Goal: Register for event/course

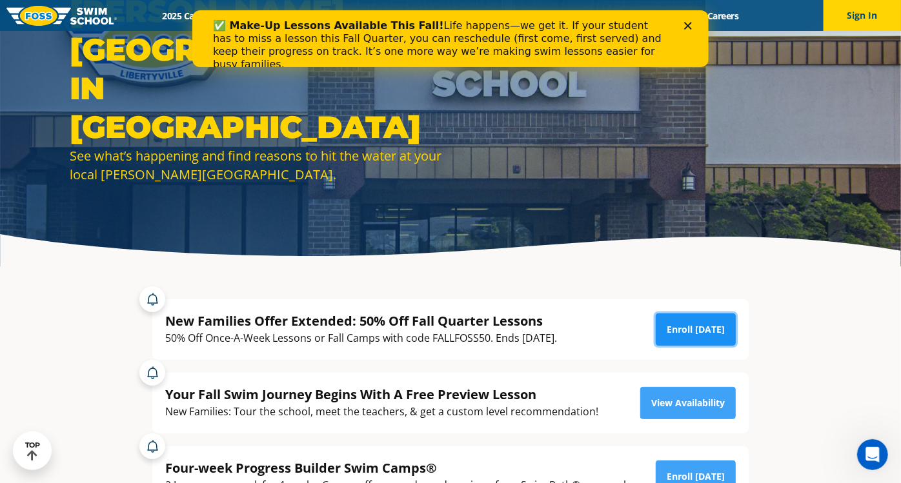
click at [695, 326] on link "Enroll [DATE]" at bounding box center [696, 330] width 80 height 32
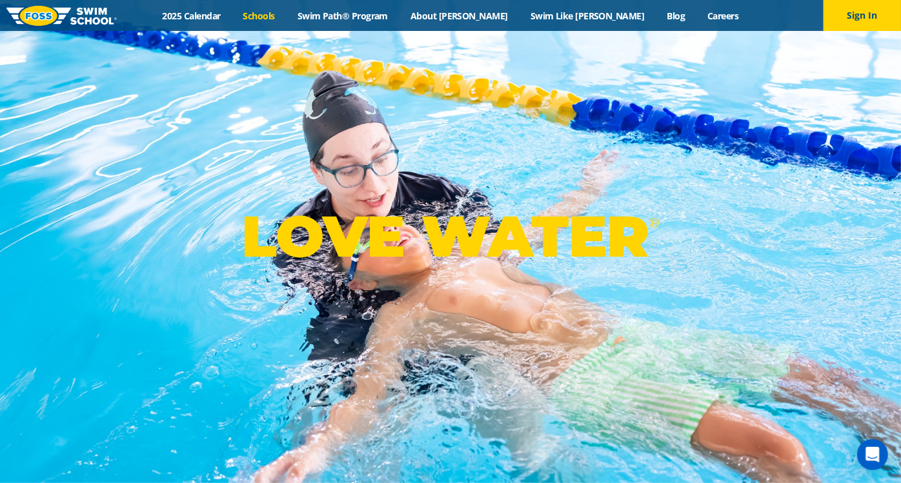
click at [286, 11] on link "Schools" at bounding box center [259, 16] width 54 height 12
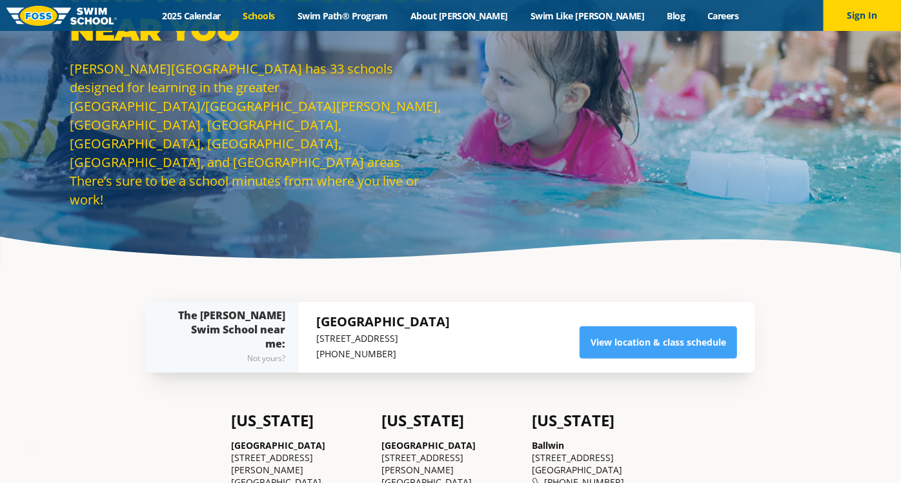
scroll to position [72, 0]
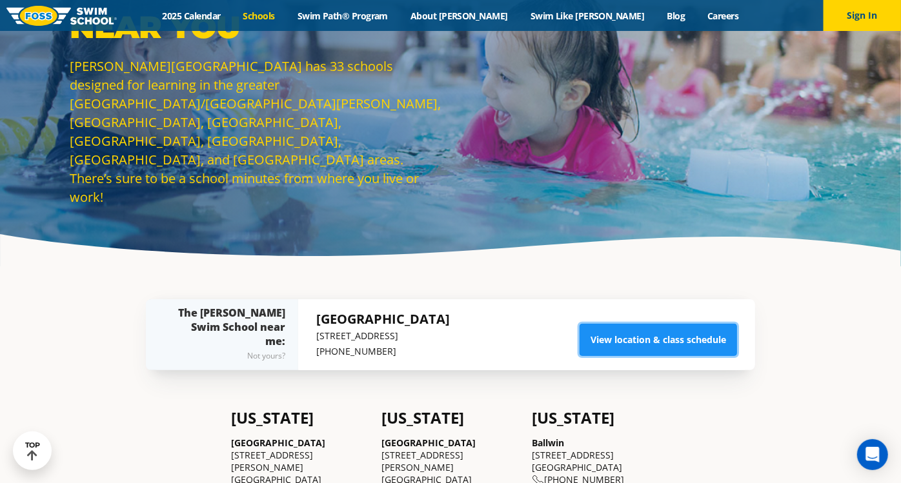
click at [645, 338] on link "View location & class schedule" at bounding box center [658, 340] width 157 height 32
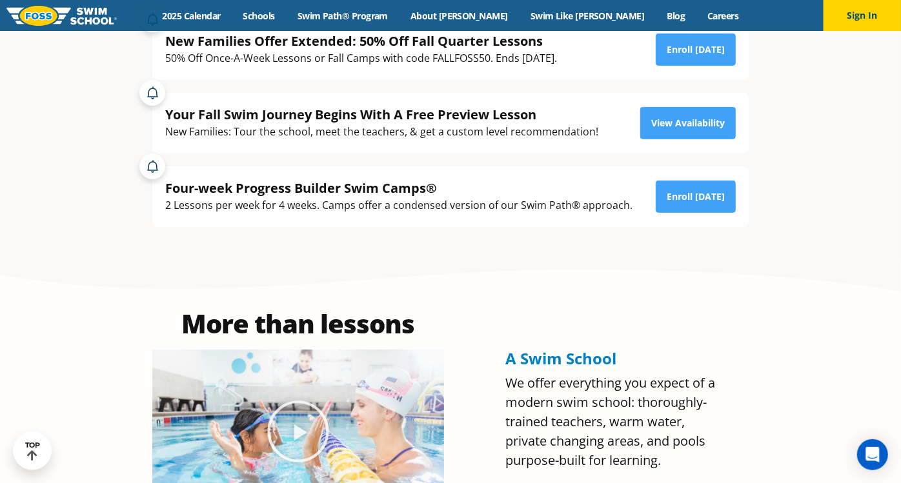
scroll to position [143, 0]
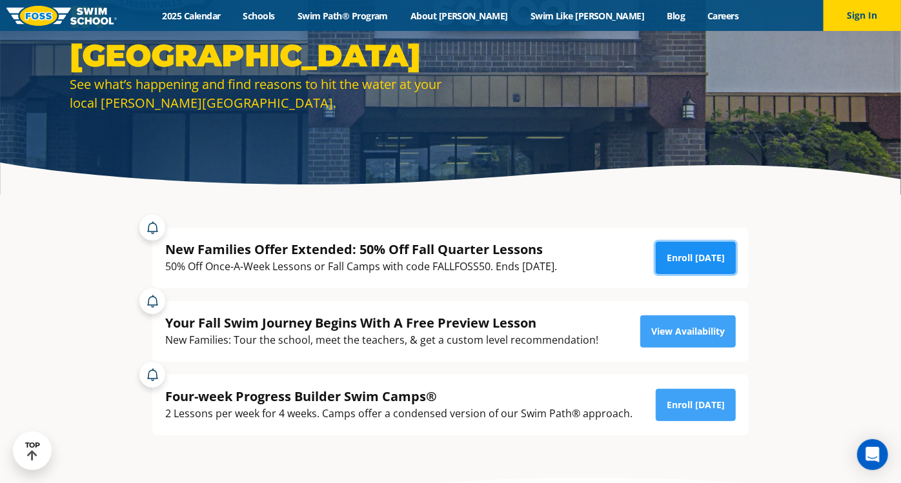
click at [686, 260] on link "Enroll [DATE]" at bounding box center [696, 258] width 80 height 32
